Goal: Obtain resource: Download file/media

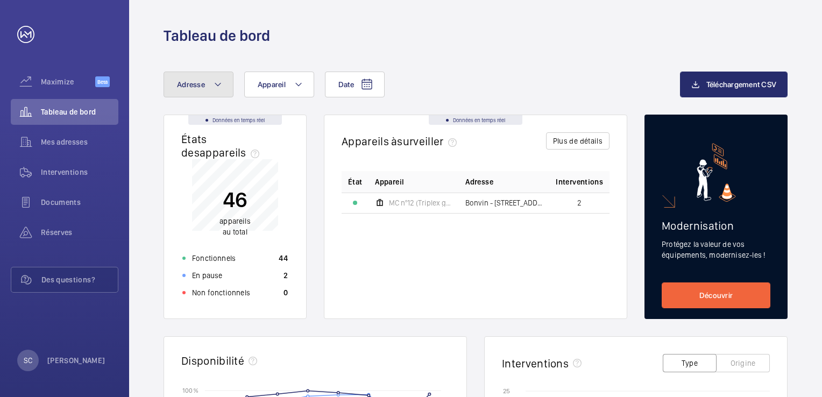
click at [218, 86] on mat-icon at bounding box center [218, 84] width 9 height 13
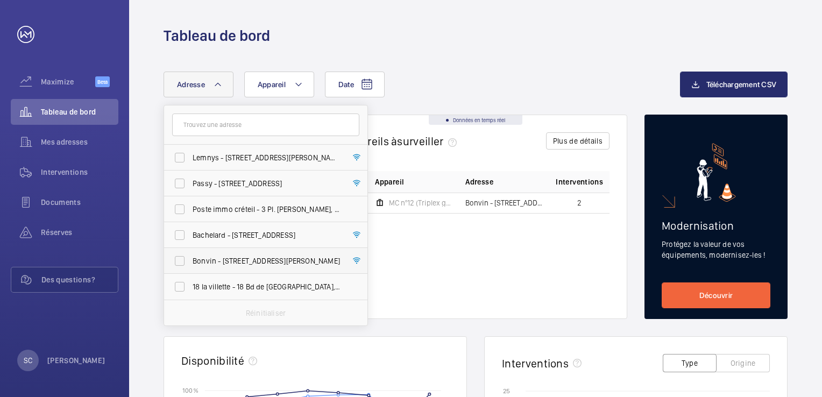
click at [240, 259] on span "Bonvin - [STREET_ADDRESS][PERSON_NAME]" at bounding box center [267, 260] width 148 height 11
click at [190, 259] on input "Bonvin - [STREET_ADDRESS][PERSON_NAME]" at bounding box center [180, 261] width 22 height 22
checkbox input "true"
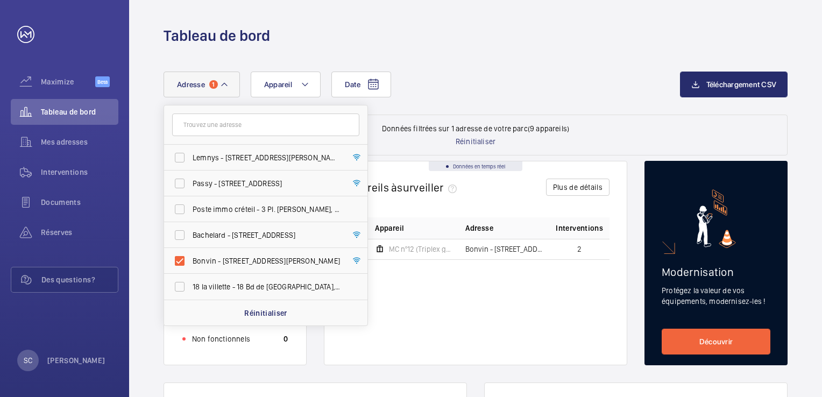
click at [499, 289] on div "État Appareil Adresse Interventions MC nº12 (Triplex gauche) Bonvin - [STREET_A…" at bounding box center [476, 282] width 268 height 130
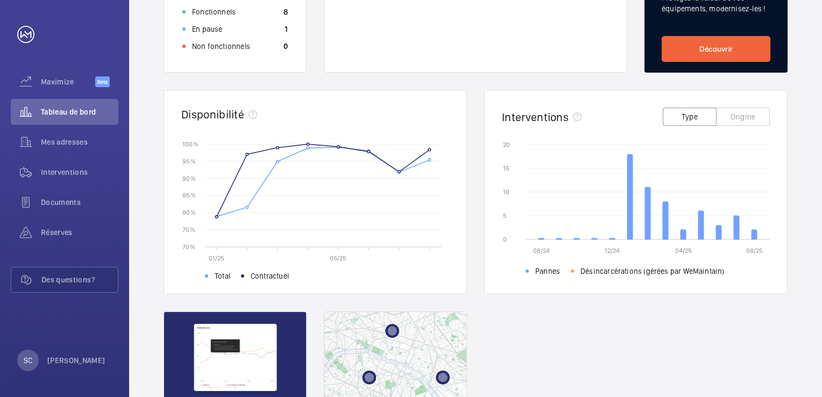
scroll to position [168, 0]
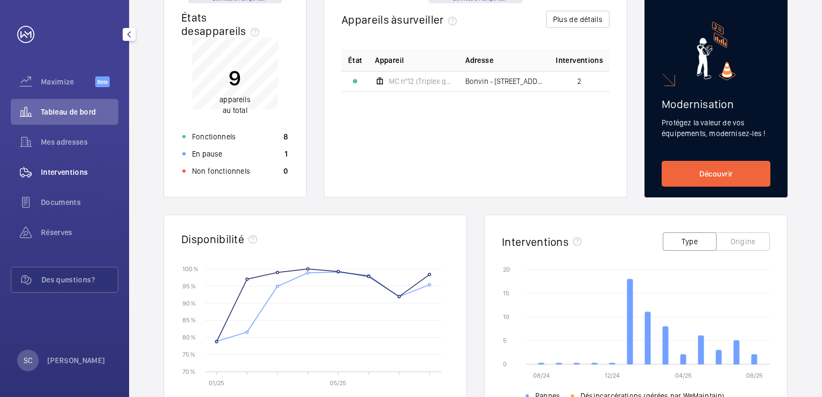
click at [60, 175] on span "Interventions" at bounding box center [79, 172] width 77 height 11
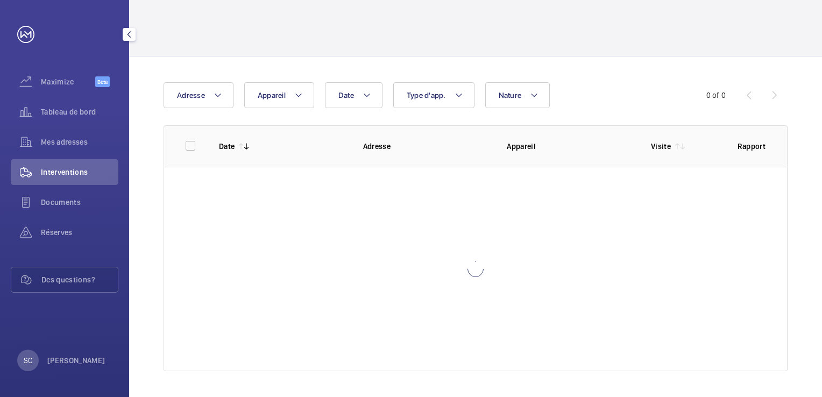
scroll to position [40, 0]
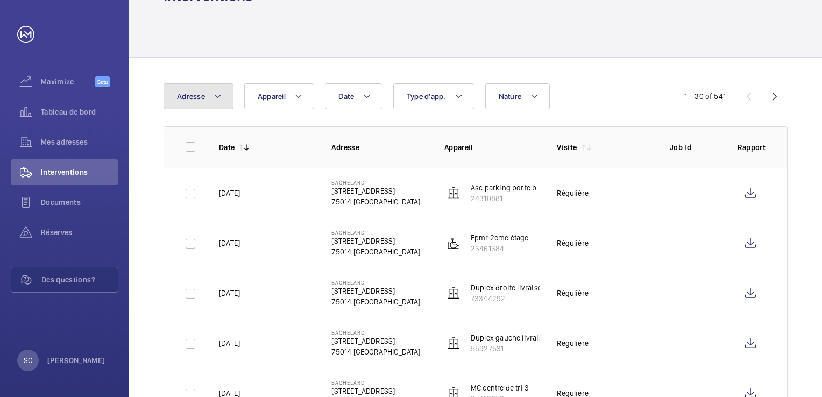
click at [215, 96] on mat-icon at bounding box center [218, 96] width 9 height 13
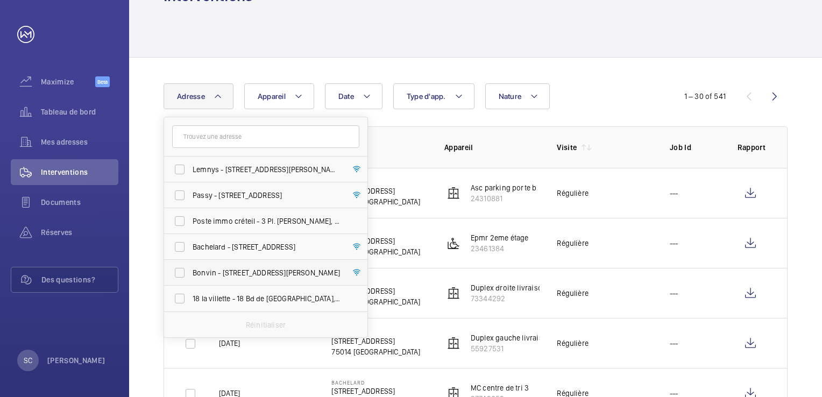
click at [209, 273] on span "Bonvin - [STREET_ADDRESS][PERSON_NAME]" at bounding box center [267, 272] width 148 height 11
click at [190, 273] on input "Bonvin - [STREET_ADDRESS][PERSON_NAME]" at bounding box center [180, 273] width 22 height 22
checkbox input "true"
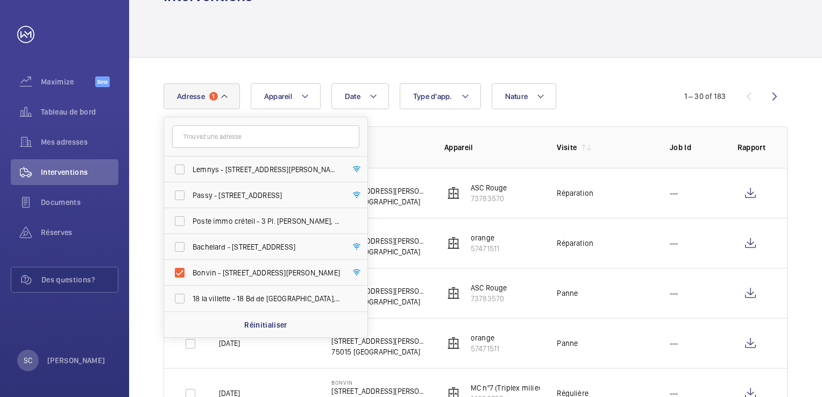
click at [524, 41] on div at bounding box center [476, 31] width 624 height 51
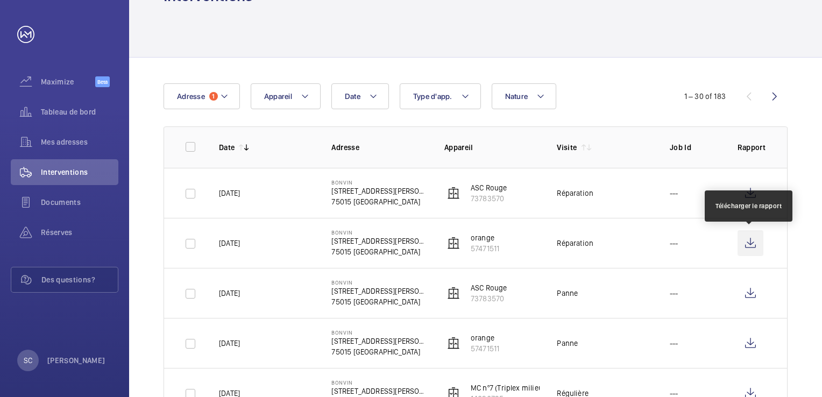
click at [747, 245] on wm-front-icon-button at bounding box center [750, 243] width 26 height 26
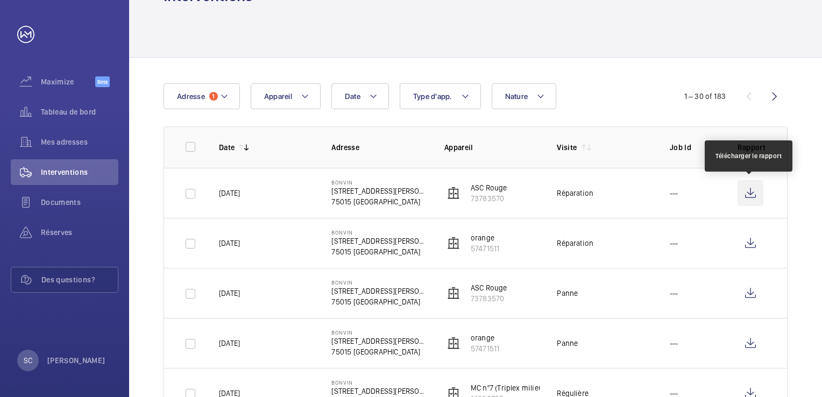
click at [749, 193] on wm-front-icon-button at bounding box center [750, 193] width 26 height 26
